Goal: Information Seeking & Learning: Learn about a topic

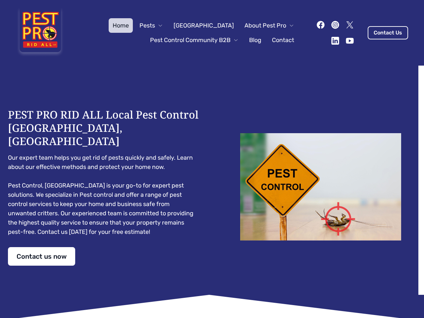
click at [212, 159] on div "PEST PRO RID ALL Local Pest Control [GEOGRAPHIC_DATA], [GEOGRAPHIC_DATA] Our ex…" at bounding box center [212, 187] width 408 height 158
click at [155, 25] on span "Pests" at bounding box center [147, 25] width 16 height 9
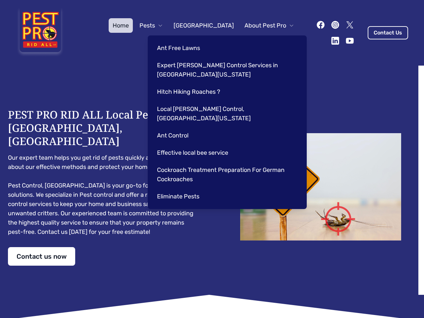
click at [262, 25] on span "About Pest Pro" at bounding box center [265, 25] width 42 height 9
click at [187, 40] on div "Ant Free Lawns Expert [PERSON_NAME] Control Services in [GEOGRAPHIC_DATA] [US_S…" at bounding box center [227, 121] width 159 height 173
